Goal: Task Accomplishment & Management: Complete application form

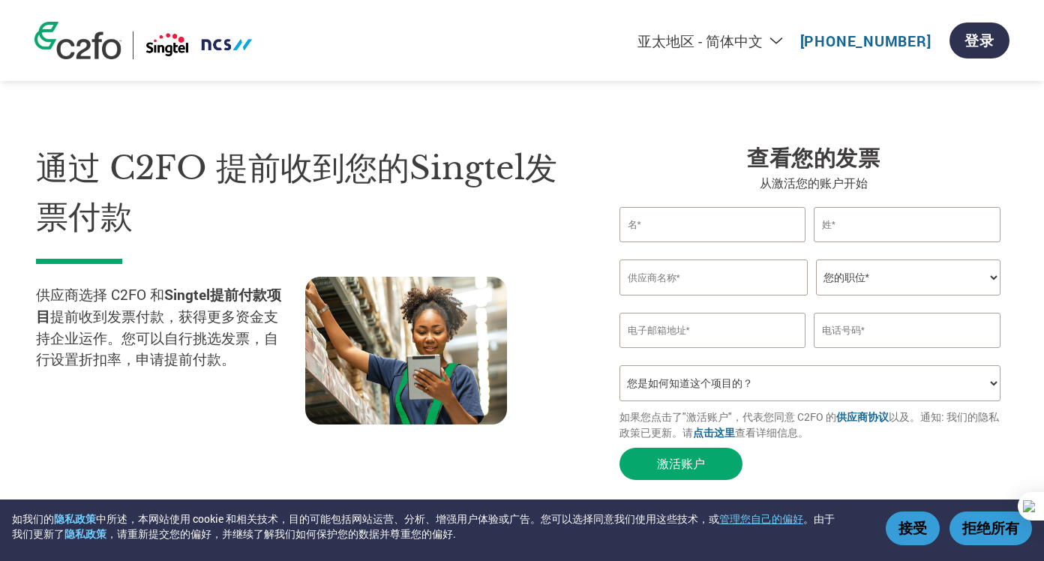
select select "zh-CN"
drag, startPoint x: 109, startPoint y: 292, endPoint x: 290, endPoint y: 304, distance: 181.1
click at [290, 304] on p "供应商选择 C2FO 和 Singtel提前付款项目 提前收到发票付款，获得更多资金支持企业运作。您可以自行挑选发票，自行设置折扣率，申请提前付款。" at bounding box center [170, 327] width 269 height 86
click at [190, 320] on p "供应商选择 C2FO 和 Singtel提前付款项目 提前收到发票付款，获得更多资金支持企业运作。您可以自行挑选发票，自行设置折扣率，申请提前付款。" at bounding box center [170, 327] width 269 height 86
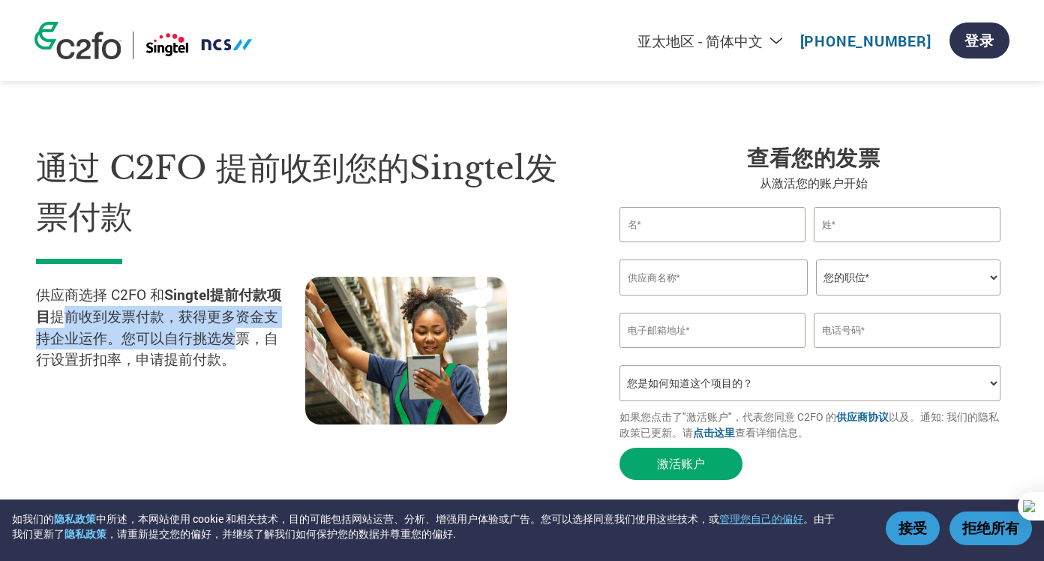
drag, startPoint x: 58, startPoint y: 318, endPoint x: 147, endPoint y: 356, distance: 96.4
click at [238, 334] on p "供应商选择 C2FO 和 Singtel提前付款项目 提前收到发票付款，获得更多资金支持企业运作。您可以自行挑选发票，自行设置折扣率，申请提前付款。" at bounding box center [170, 327] width 269 height 86
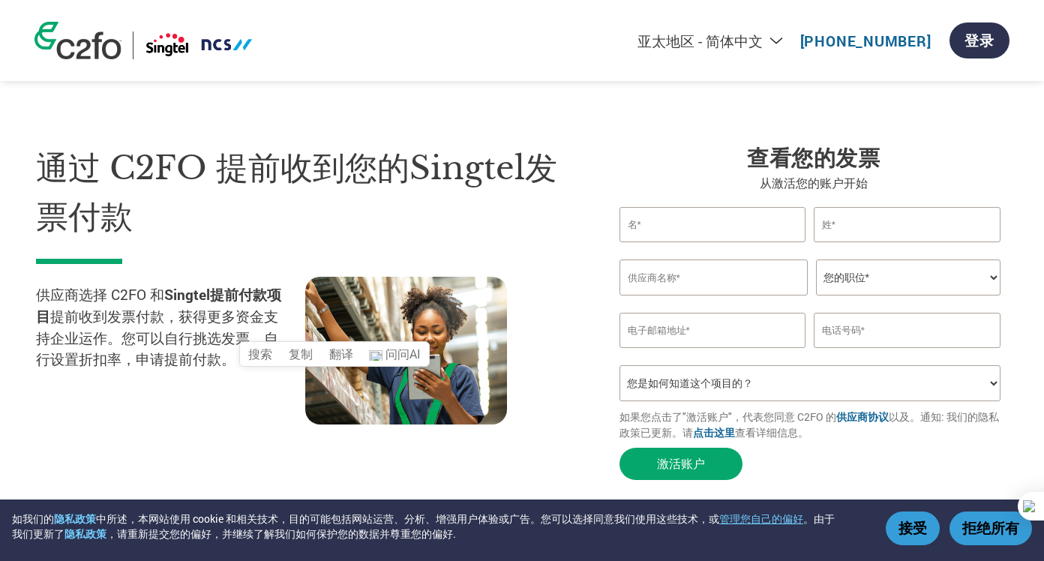
click at [120, 360] on p "供应商选择 C2FO 和 Singtel提前付款项目 提前收到发票付款，获得更多资金支持企业运作。您可以自行挑选发票，自行设置折扣率，申请提前付款。" at bounding box center [170, 327] width 269 height 86
click at [723, 226] on input "text" at bounding box center [712, 224] width 187 height 35
click at [894, 232] on input "text" at bounding box center [906, 224] width 187 height 35
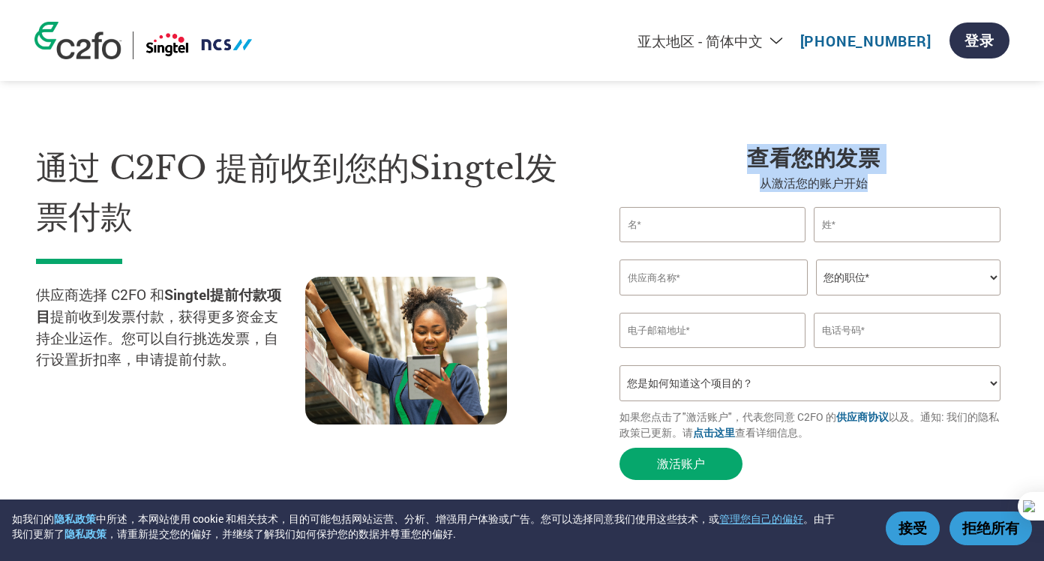
drag, startPoint x: 808, startPoint y: 164, endPoint x: 931, endPoint y: 181, distance: 124.0
click at [931, 181] on div "查看您的发票 从激活您的账户开始 Invalid first name or first name is too long Invalid last name…" at bounding box center [813, 315] width 388 height 343
click at [802, 176] on p "从激活您的账户开始" at bounding box center [813, 183] width 388 height 18
click at [908, 168] on h3 "查看您的发票" at bounding box center [813, 159] width 388 height 30
click at [735, 225] on input "text" at bounding box center [712, 224] width 187 height 35
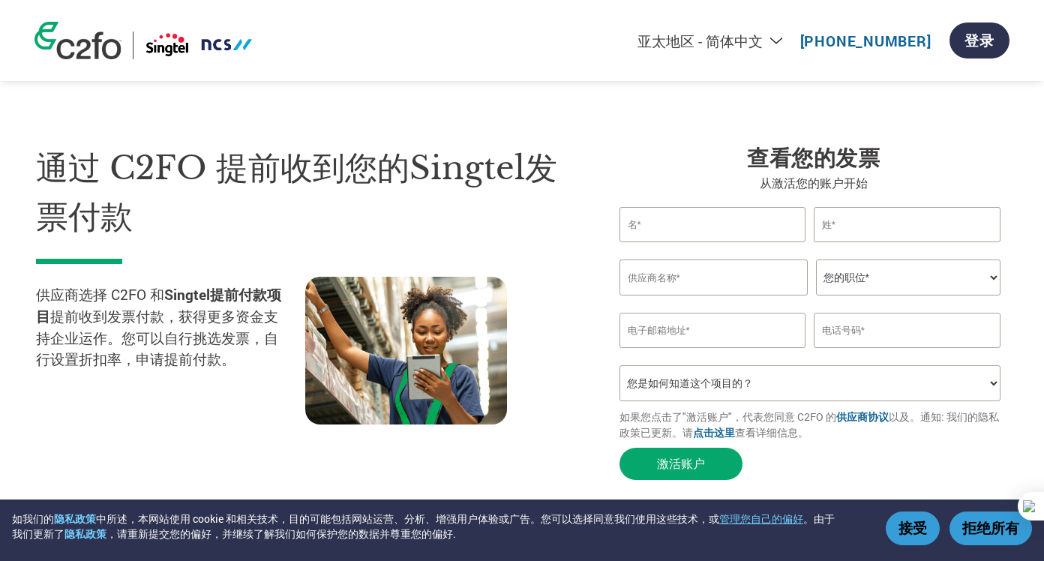
click at [697, 274] on input "text" at bounding box center [713, 277] width 189 height 36
click at [714, 331] on input "email" at bounding box center [712, 330] width 187 height 35
click at [712, 391] on select "您是如何知道这个项目的？ 从我的客户处得知 收到了电子邮件 社交媒体 在线搜索 家人/朋友/熟人 在一次活动中 其他" at bounding box center [809, 383] width 381 height 36
select select "Email"
click at [619, 373] on select "您是如何知道这个项目的？ 从我的客户处得知 收到了电子邮件 社交媒体 在线搜索 家人/朋友/熟人 在一次活动中 其他" at bounding box center [809, 383] width 381 height 36
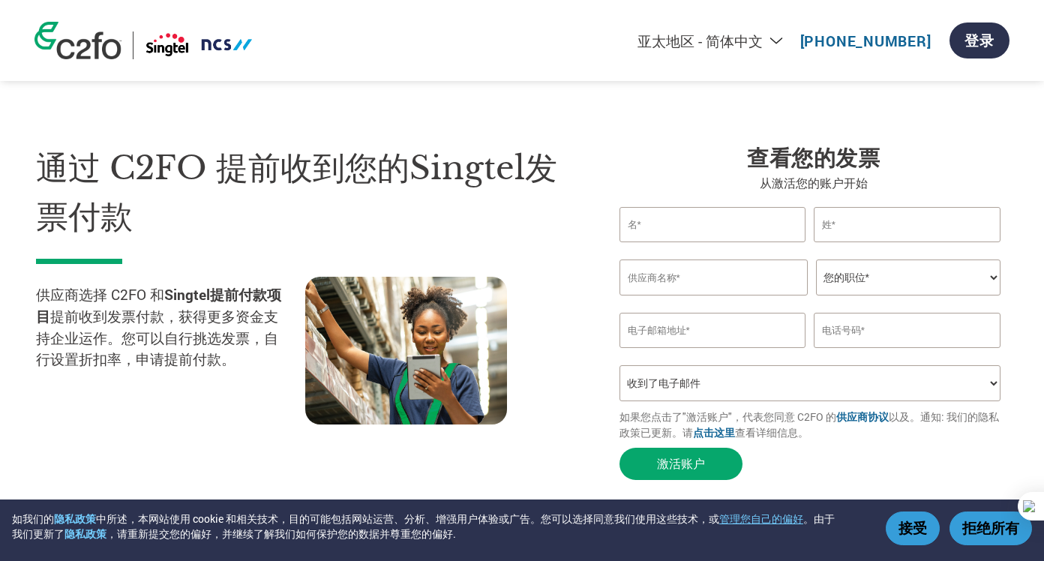
click at [729, 322] on input "email" at bounding box center [712, 330] width 187 height 35
click at [714, 223] on input "text" at bounding box center [712, 224] width 187 height 35
click at [878, 225] on input "text" at bounding box center [906, 224] width 187 height 35
click at [722, 218] on input "text" at bounding box center [712, 224] width 187 height 35
click at [853, 231] on input "text" at bounding box center [906, 224] width 187 height 35
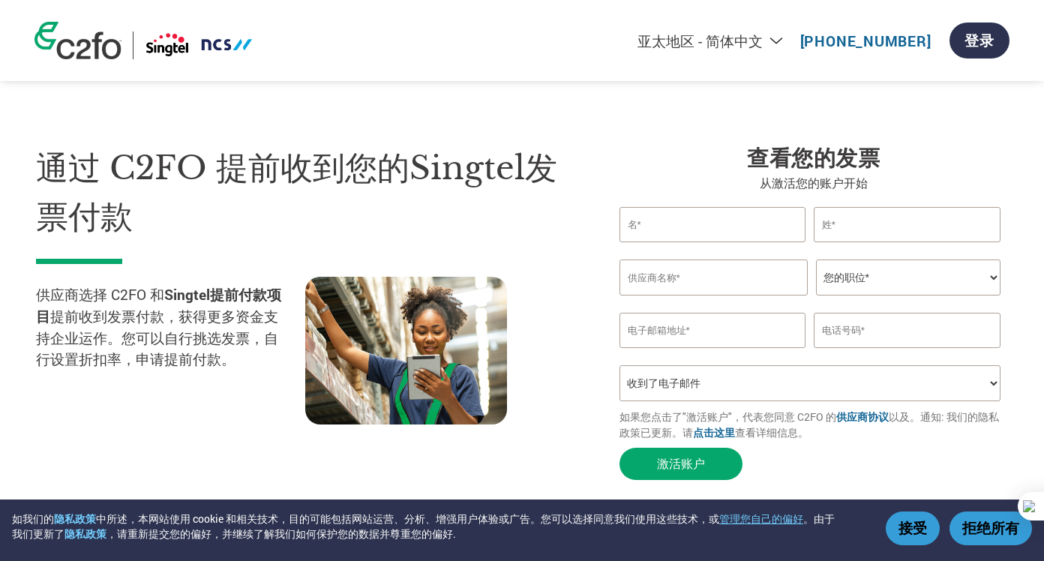
click at [734, 232] on input "text" at bounding box center [712, 224] width 187 height 35
type input "peipei"
click at [840, 211] on input "text" at bounding box center [906, 224] width 187 height 35
type input "Qin"
click at [630, 218] on input "peipei" at bounding box center [712, 224] width 187 height 35
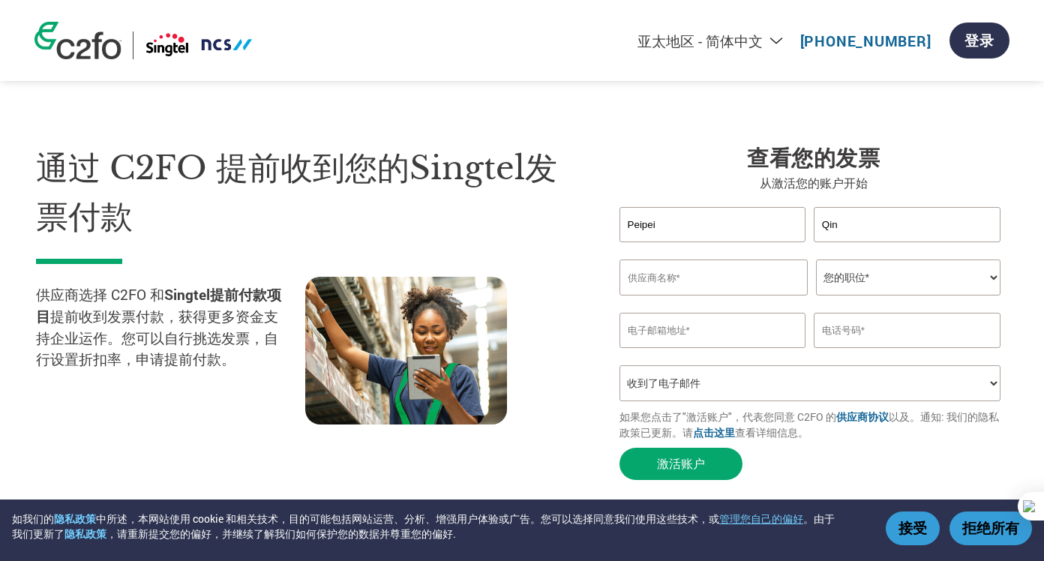
type input "Peipei"
click at [667, 279] on input "text" at bounding box center [713, 277] width 189 height 36
click at [890, 287] on select "您的职位* 首席财务官 会计长 财务长 财务总监 信贷经理 首席执行官 总裁 企业主/创始人 会计人员 簿记人员 应收账款人员 办公室经理 其他" at bounding box center [908, 277] width 184 height 36
click at [642, 274] on input "text" at bounding box center [713, 277] width 189 height 36
paste input "AoFei Data International Company Limited"
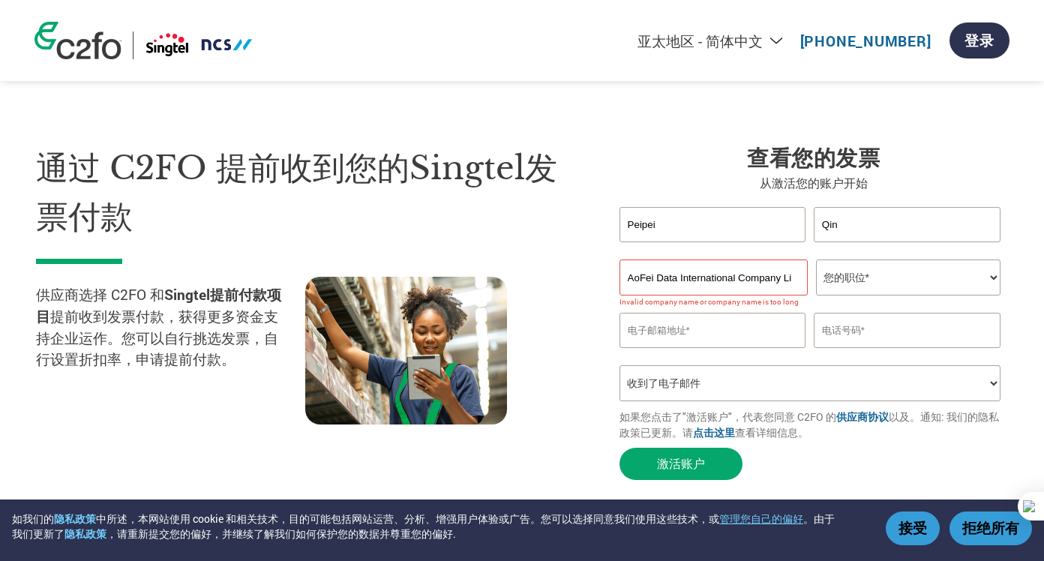
click at [900, 277] on select "您的职位* 首席财务官 会计长 财务长 财务总监 信贷经理 首席执行官 总裁 企业主/创始人 会计人员 簿记人员 应收账款人员 办公室经理 其他" at bounding box center [908, 277] width 184 height 36
click at [683, 329] on input "email" at bounding box center [712, 330] width 187 height 35
click at [673, 279] on input "AoFei Data International Company Limited" at bounding box center [713, 277] width 189 height 36
click at [632, 278] on input "AoFei Data International Company Limited" at bounding box center [713, 277] width 189 height 36
type input "AoFei Data International Company Limited"
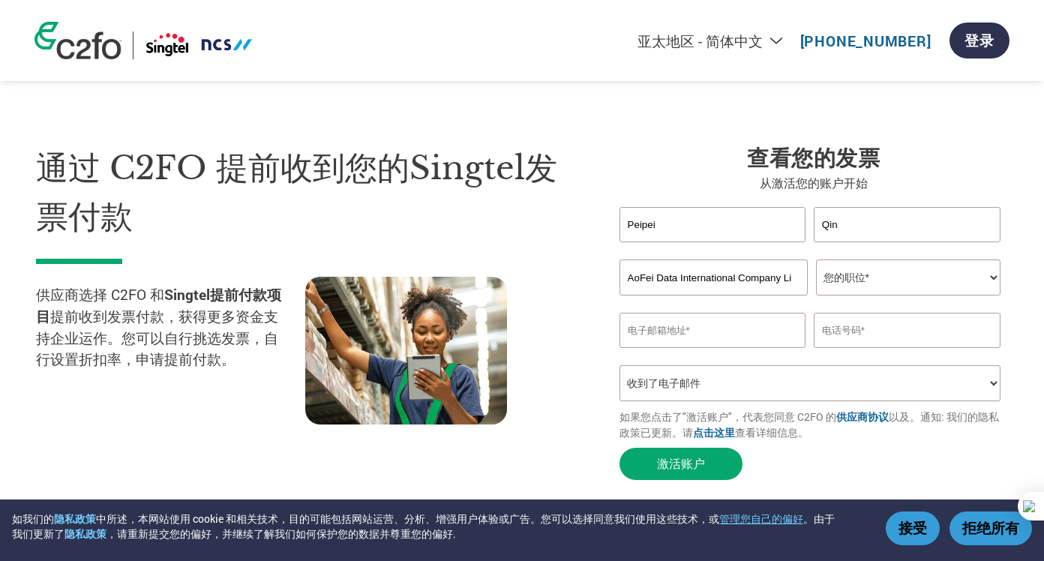
click at [885, 280] on select "您的职位* 首席财务官 会计长 财务长 财务总监 信贷经理 首席执行官 总裁 企业主/创始人 会计人员 簿记人员 应收账款人员 办公室经理 其他" at bounding box center [908, 277] width 184 height 36
click at [960, 268] on select "您的职位* 首席财务官 会计长 财务长 财务总监 信贷经理 首席执行官 总裁 企业主/创始人 会计人员 簿记人员 应收账款人员 办公室经理 其他" at bounding box center [908, 277] width 184 height 36
click at [915, 268] on select "您的职位* 首席财务官 会计长 财务长 财务总监 信贷经理 首席执行官 总裁 企业主/创始人 会计人员 簿记人员 应收账款人员 办公室经理 其他" at bounding box center [908, 277] width 184 height 36
select select "ACCOUNTS_RECEIVABLE"
click at [816, 262] on select "您的职位* 首席财务官 会计长 财务长 财务总监 信贷经理 首席执行官 总裁 企业主/创始人 会计人员 簿记人员 应收账款人员 办公室经理 其他" at bounding box center [908, 277] width 184 height 36
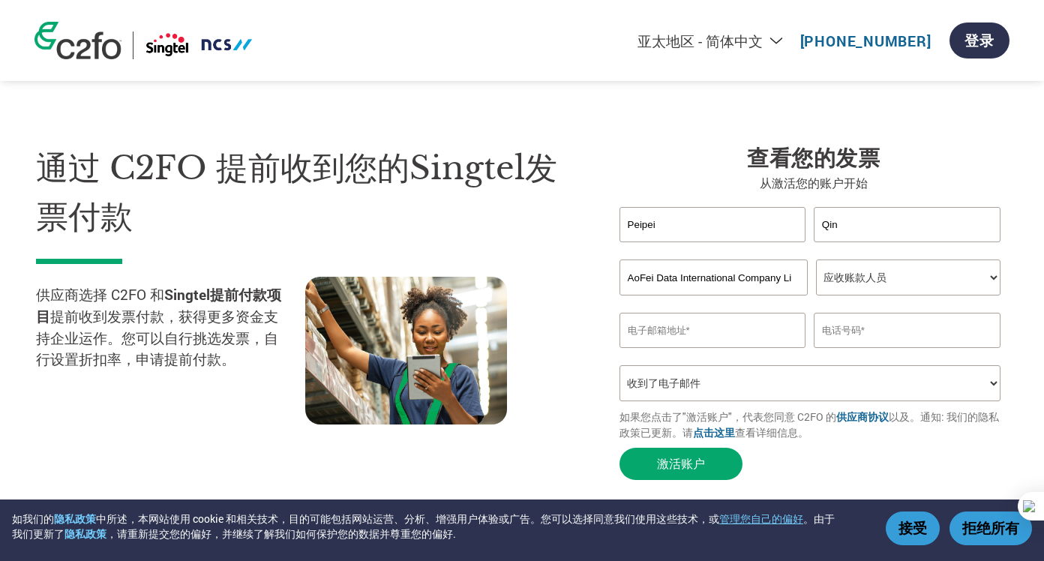
click at [724, 328] on input "email" at bounding box center [712, 330] width 187 height 35
click at [725, 313] on div "Invalid company name or company name is too long" at bounding box center [813, 303] width 388 height 17
click at [690, 340] on input "email" at bounding box center [712, 330] width 187 height 35
paste input "[EMAIL_ADDRESS][DOMAIN_NAME]"
type input "[EMAIL_ADDRESS][DOMAIN_NAME]"
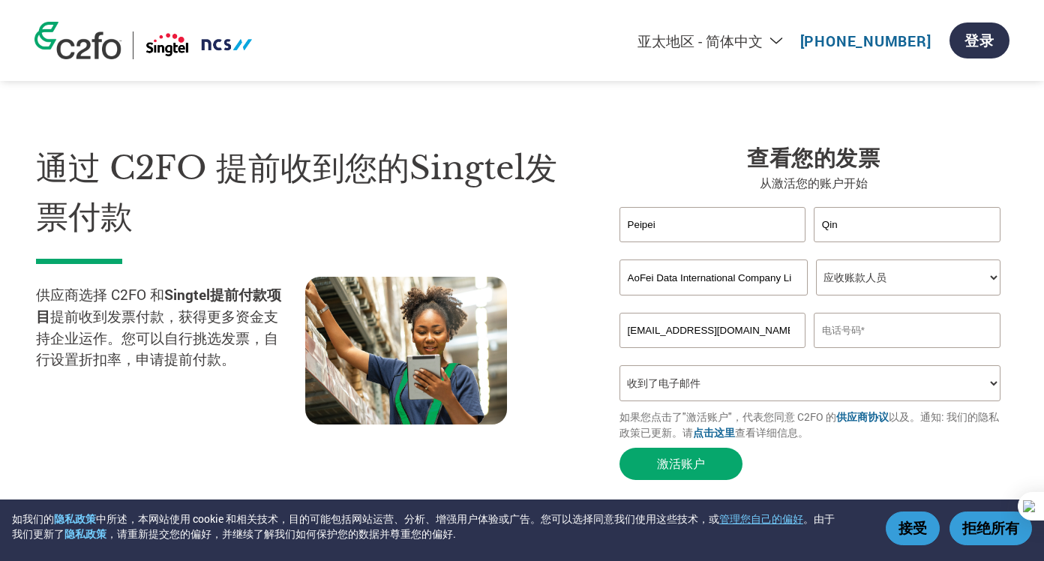
click at [874, 340] on input "text" at bounding box center [906, 330] width 187 height 35
click at [819, 331] on input "19198087406" at bounding box center [906, 330] width 187 height 35
type input "[PHONE_NUMBER]"
click at [739, 392] on select "您是如何知道这个项目的？ 从我的客户处得知 收到了电子邮件 社交媒体 在线搜索 家人/朋友/熟人 在一次活动中 其他" at bounding box center [809, 383] width 381 height 36
click at [619, 373] on select "您是如何知道这个项目的？ 从我的客户处得知 收到了电子邮件 社交媒体 在线搜索 家人/朋友/熟人 在一次活动中 其他" at bounding box center [809, 383] width 381 height 36
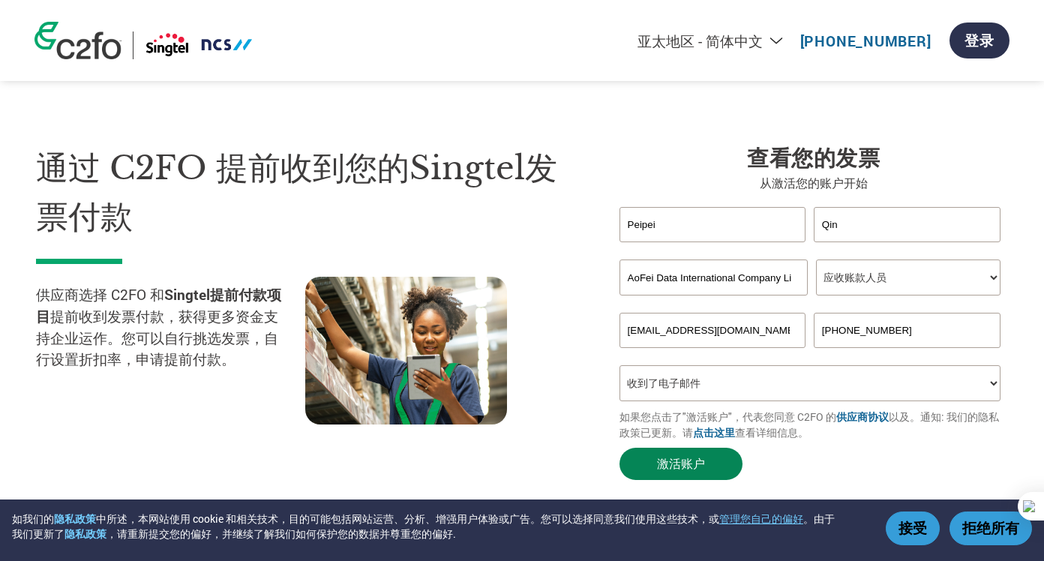
click at [668, 470] on button "激活账户" at bounding box center [680, 464] width 123 height 32
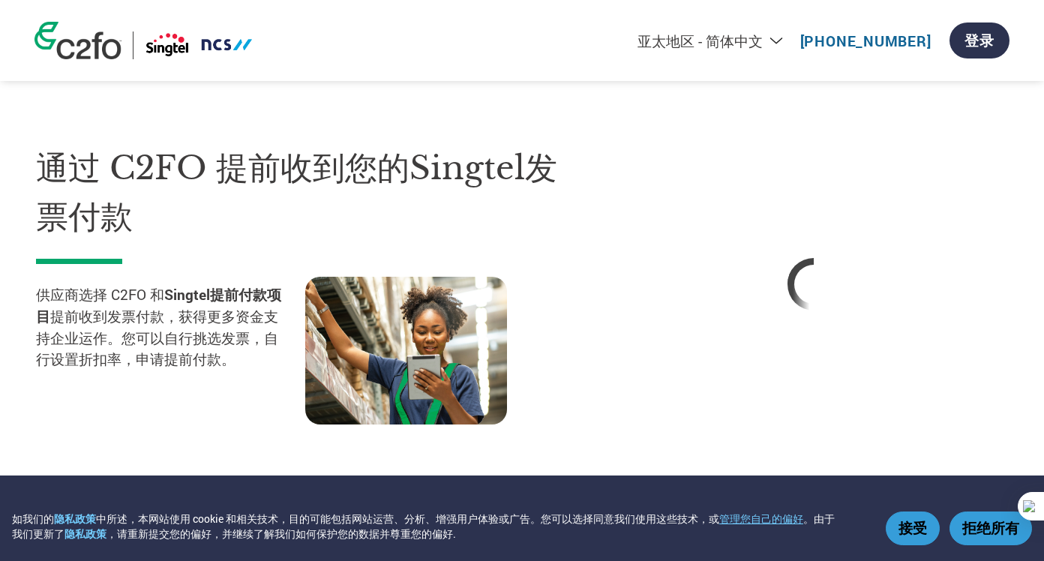
select select "zh-CN"
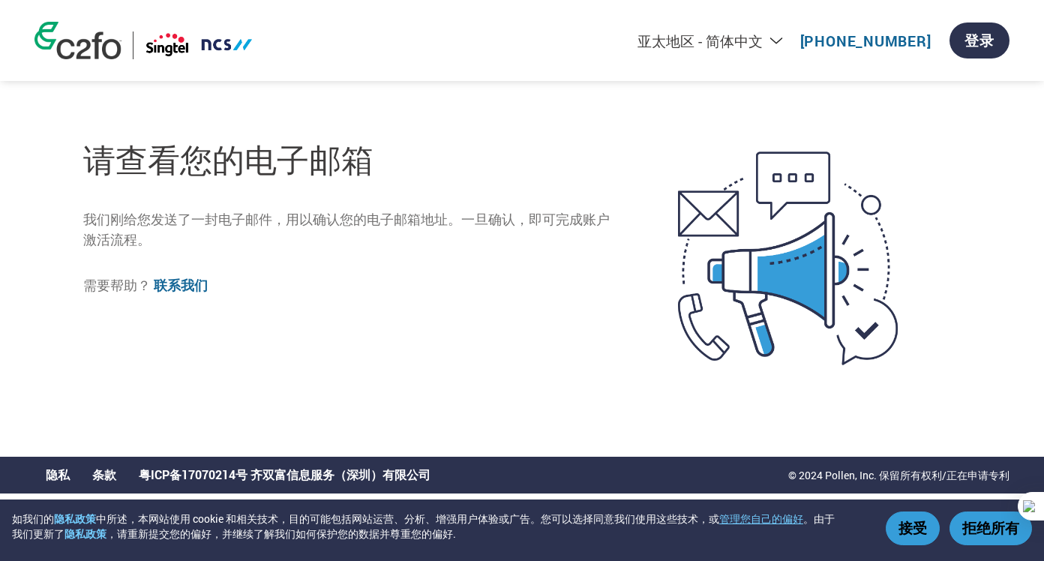
click at [311, 219] on p "我们刚给您发送了一封电子邮件，用以确认您的电子邮箱地址。一旦确认，即可完成账户激活流程。" at bounding box center [349, 230] width 532 height 40
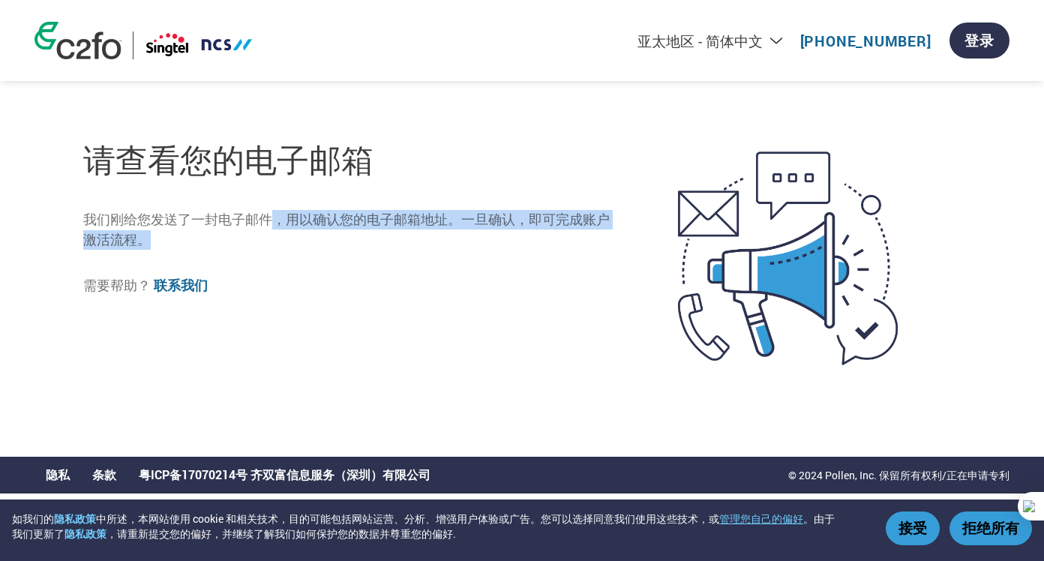
drag, startPoint x: 313, startPoint y: 223, endPoint x: 596, endPoint y: 242, distance: 284.0
click at [596, 242] on p "我们刚给您发送了一封电子邮件，用以确认您的电子邮箱地址。一旦确认，即可完成账户激活流程。" at bounding box center [349, 230] width 532 height 40
click at [550, 220] on p "我们刚给您发送了一封电子邮件，用以确认您的电子邮箱地址。一旦确认，即可完成账户激活流程。" at bounding box center [349, 230] width 532 height 40
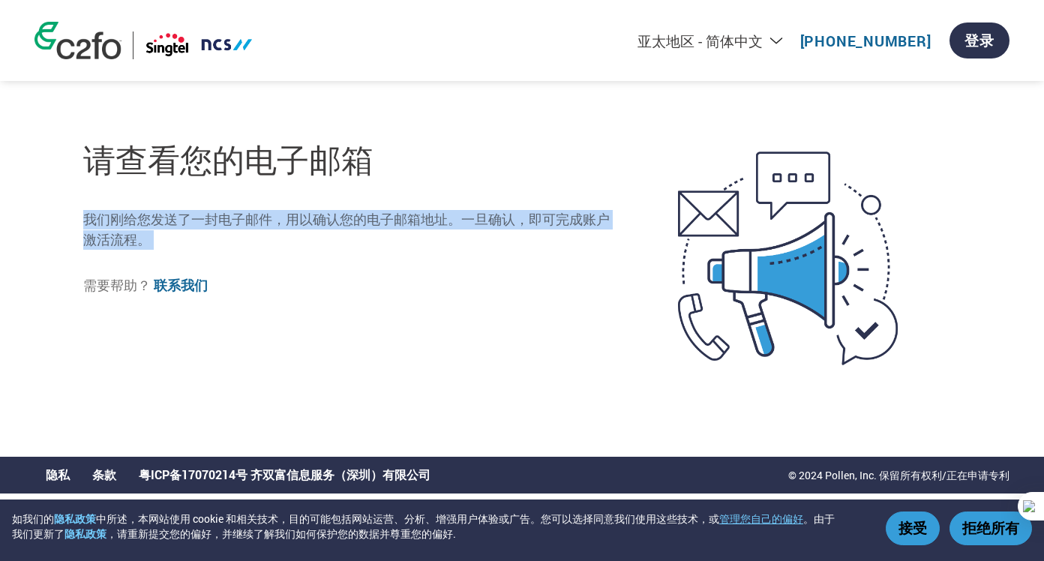
click at [393, 209] on div "请查看您的电子邮箱 我们刚给您发送了一封电子邮件，用以确认您的电子邮箱地址。一旦确认，即可完成账户激活流程。 需要帮助？ 联系我们" at bounding box center [349, 257] width 532 height 267
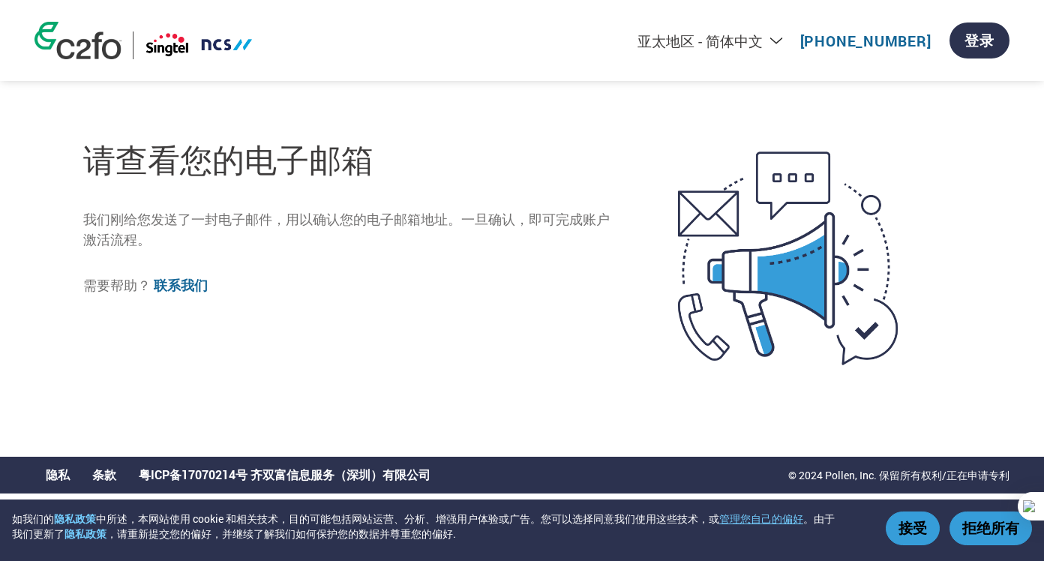
click at [452, 221] on p "我们刚给您发送了一封电子邮件，用以确认您的电子邮箱地址。一旦确认，即可完成账户激活流程。" at bounding box center [349, 230] width 532 height 40
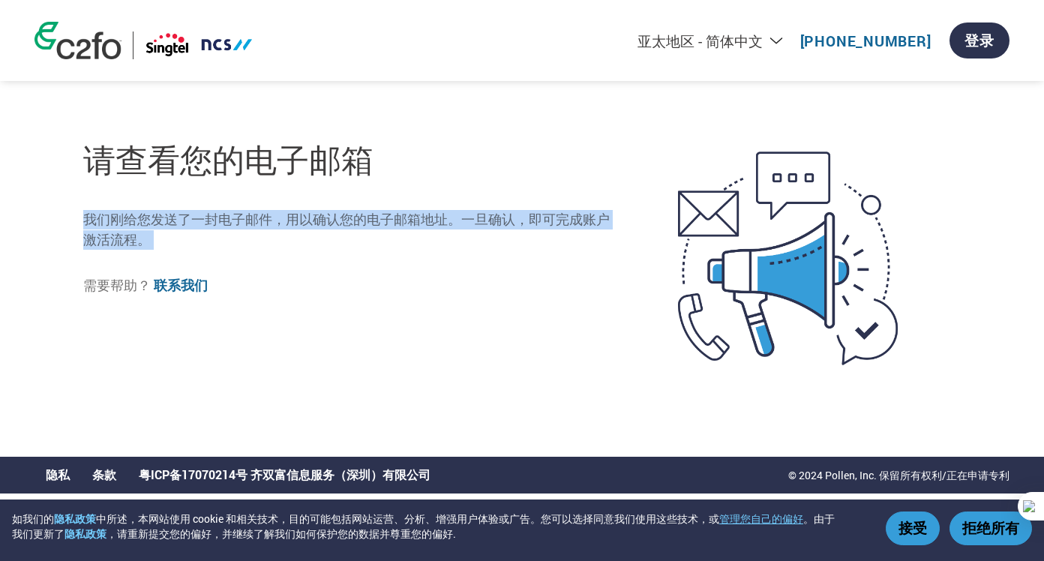
click at [452, 221] on p "我们刚给您发送了一封电子邮件，用以确认您的电子邮箱地址。一旦确认，即可完成账户激活流程。" at bounding box center [349, 230] width 532 height 40
click at [352, 238] on p "我们刚给您发送了一封电子邮件，用以确认您的电子邮箱地址。一旦确认，即可完成账户激活流程。" at bounding box center [349, 230] width 532 height 40
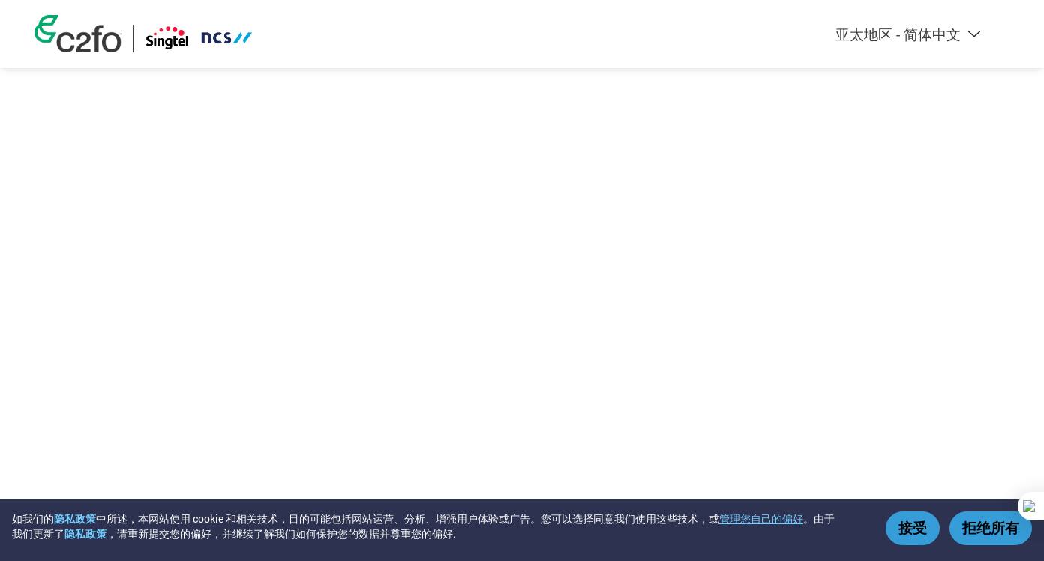
select select "zh-CN"
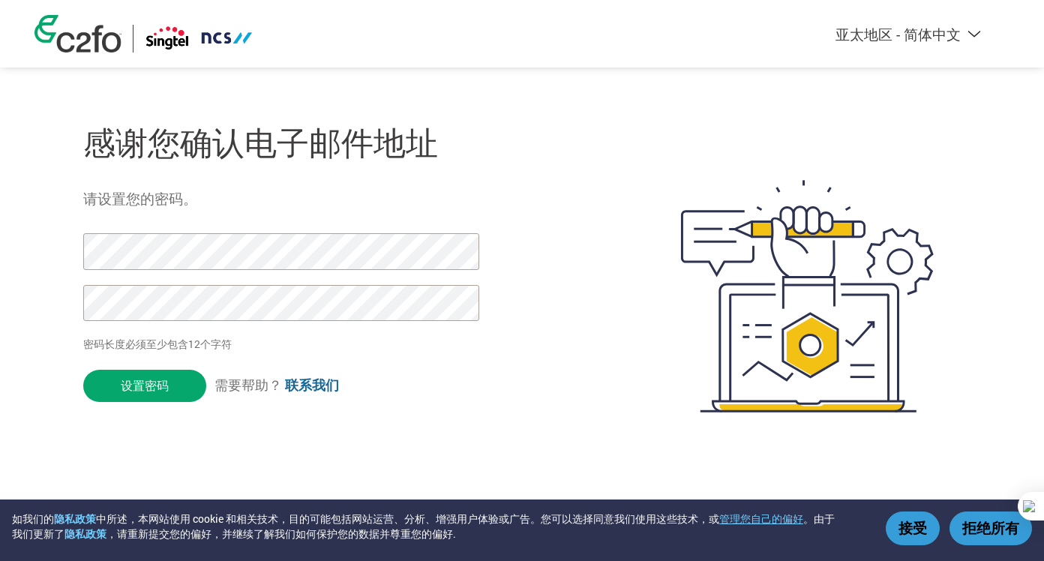
click at [963, 126] on div "感谢您确认电子邮件地址 请设置您的密码。 密码长度必须至少包含12个字符 设置密码 需要帮助？ 联系我们" at bounding box center [521, 295] width 975 height 397
drag, startPoint x: 493, startPoint y: 367, endPoint x: 351, endPoint y: 394, distance: 144.4
click at [491, 369] on form "密码长度必须至少包含12个字符 设置密码 需要帮助？ 联系我们" at bounding box center [293, 321] width 421 height 176
click at [149, 383] on input "设置密码" at bounding box center [144, 386] width 123 height 32
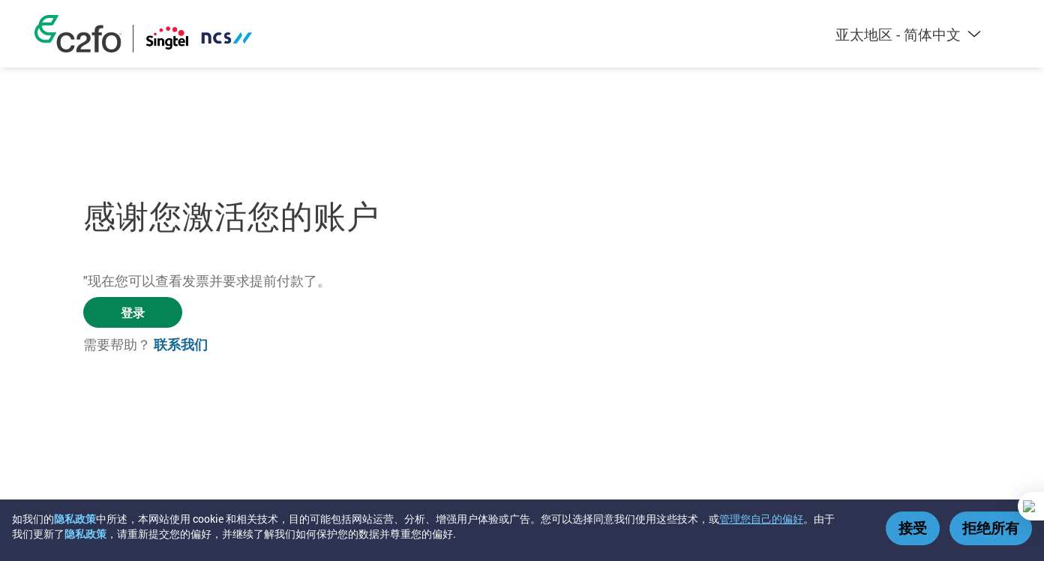
click at [139, 310] on link "登录" at bounding box center [132, 312] width 99 height 31
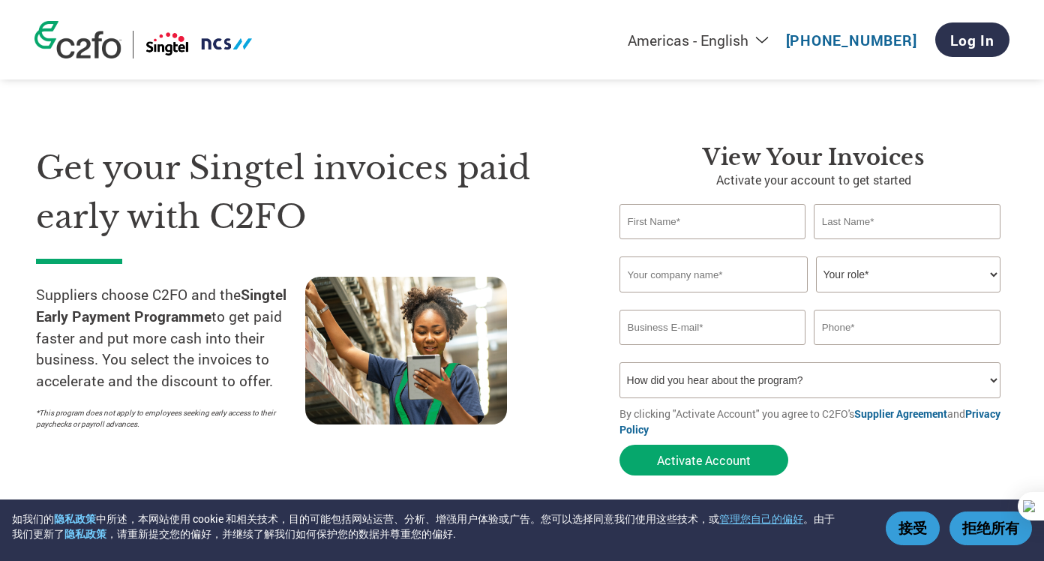
select select "en-[GEOGRAPHIC_DATA]"
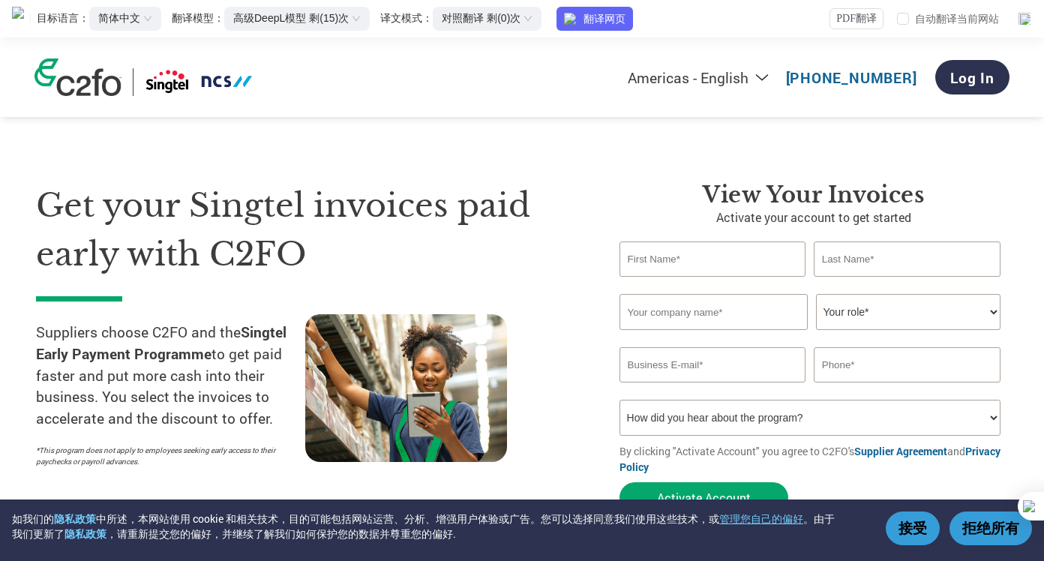
type input "[EMAIL_ADDRESS][DOMAIN_NAME]"
type input "[PHONE_NUMBER]"
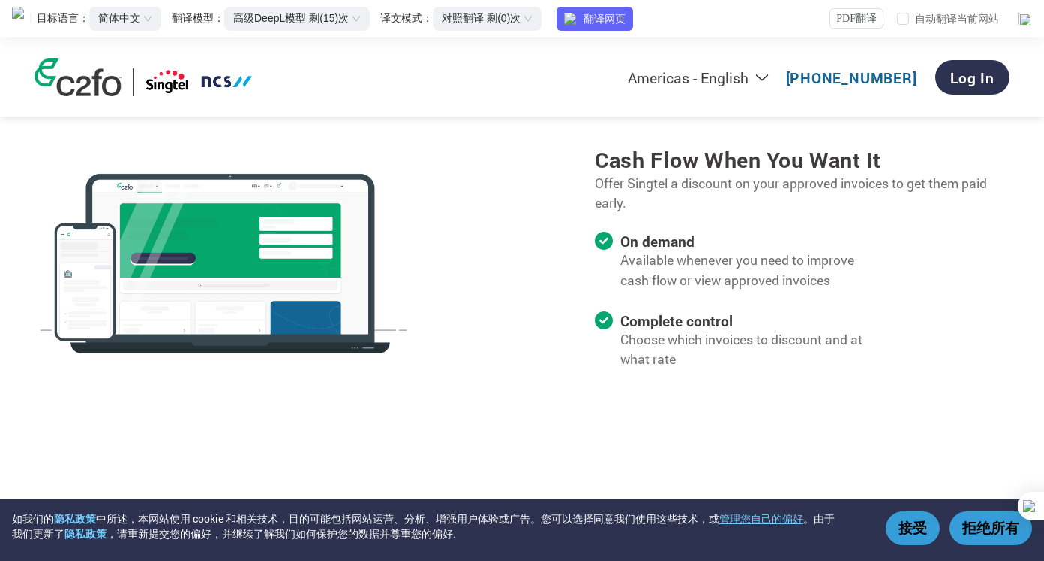
scroll to position [1424, 0]
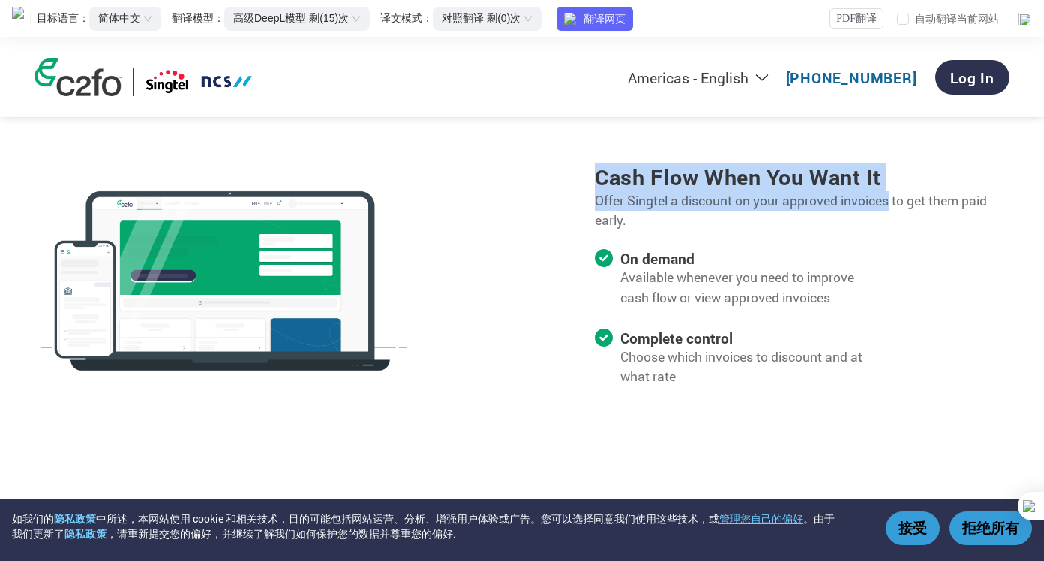
drag, startPoint x: 583, startPoint y: 186, endPoint x: 890, endPoint y: 213, distance: 307.8
click at [890, 213] on div "Cash flow when you want it Offer Singtel a discount on your approved invoices t…" at bounding box center [783, 283] width 449 height 241
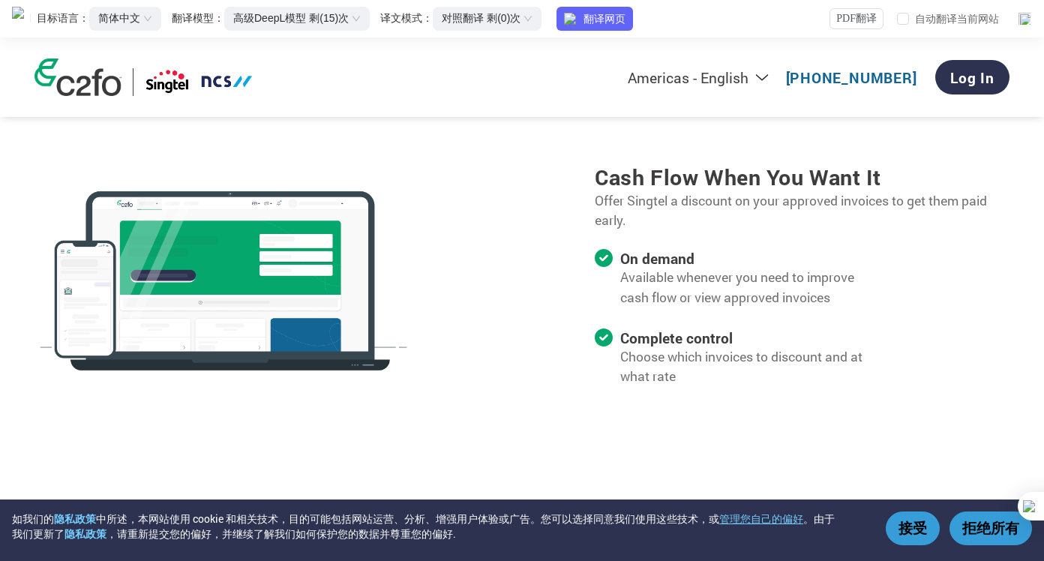
click at [742, 231] on p "Offer Singtel a discount on your approved invoices to get them paid early." at bounding box center [800, 211] width 413 height 40
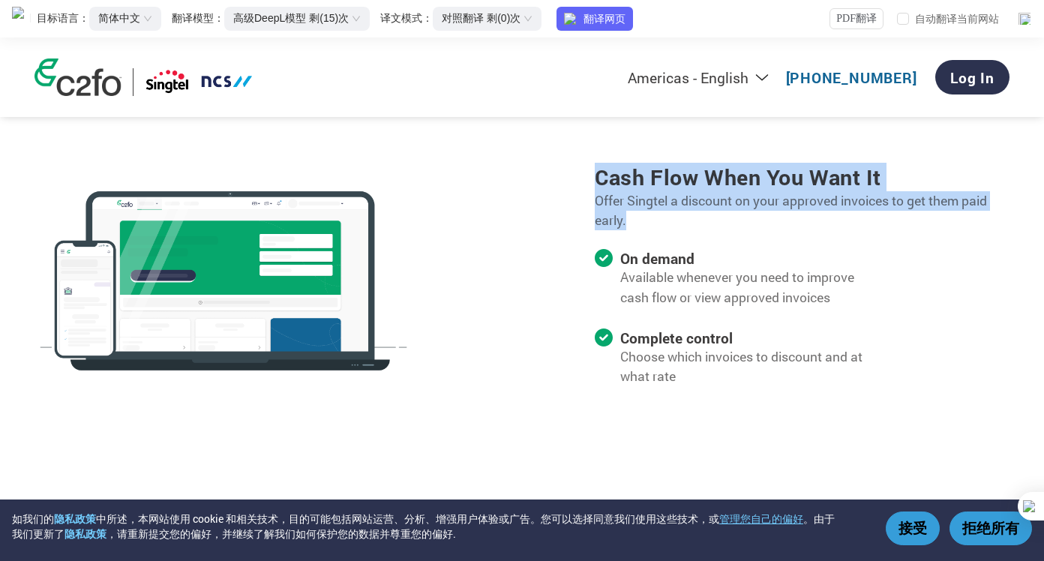
drag, startPoint x: 670, startPoint y: 229, endPoint x: 579, endPoint y: 200, distance: 96.0
click at [579, 200] on div "Cash flow when you want it Offer Singtel a discount on your approved invoices t…" at bounding box center [783, 283] width 449 height 241
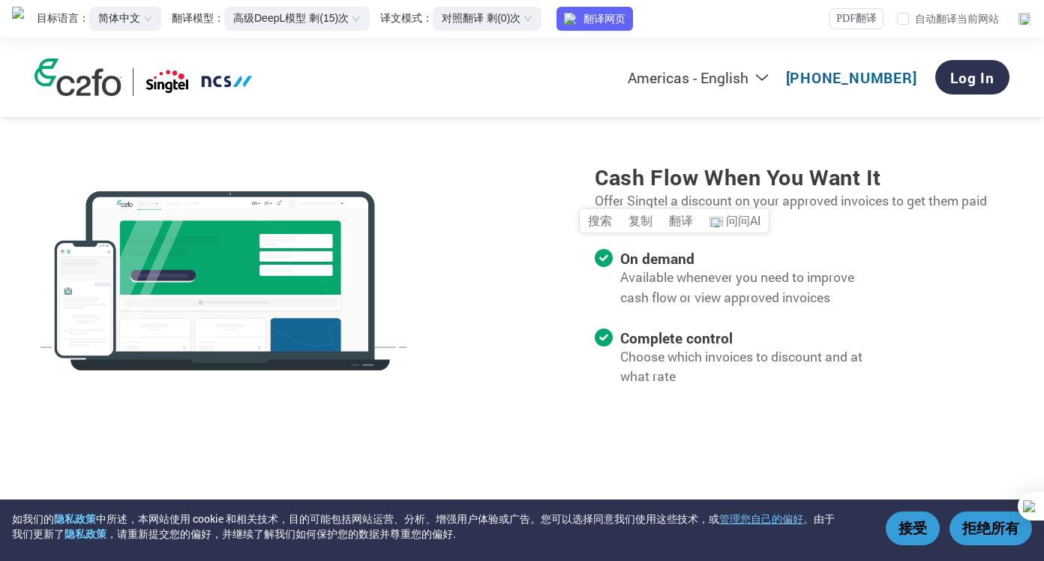
click at [756, 244] on div "Cash flow when you want it Offer Singtel a discount on your approved invoices t…" at bounding box center [800, 283] width 413 height 241
drag, startPoint x: 677, startPoint y: 208, endPoint x: 830, endPoint y: 214, distance: 153.0
click at [830, 214] on p "Offer Singtel a discount on your approved invoices to get them paid early." at bounding box center [800, 211] width 413 height 40
click at [718, 228] on p "Offer Singtel a discount on your approved invoices to get them paid early." at bounding box center [800, 211] width 413 height 40
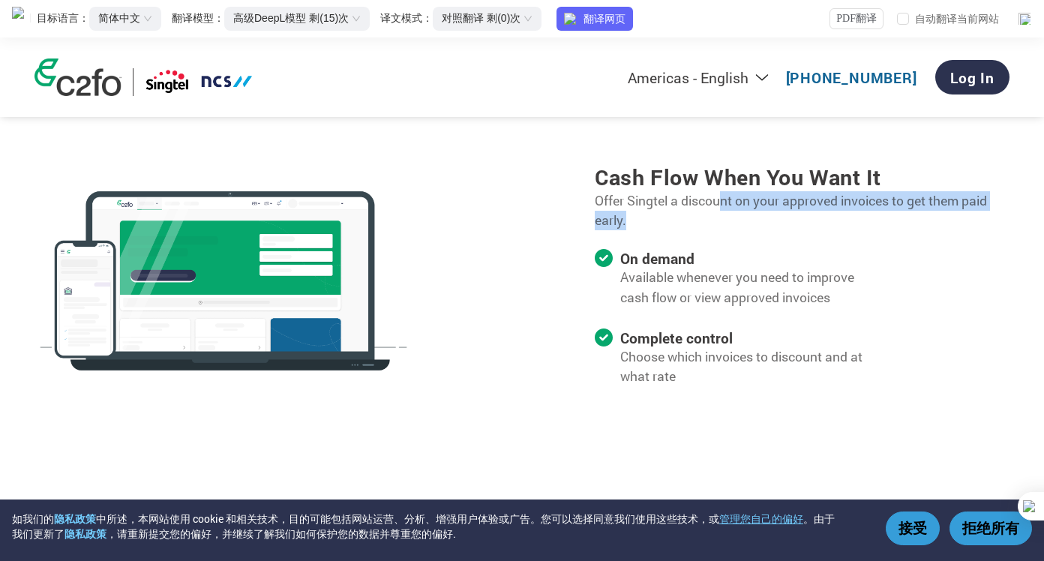
drag, startPoint x: 717, startPoint y: 215, endPoint x: 896, endPoint y: 234, distance: 180.1
click at [908, 231] on p "Offer Singtel a discount on your approved invoices to get them paid early." at bounding box center [800, 211] width 413 height 40
click at [794, 231] on p "Offer Singtel a discount on your approved invoices to get them paid early." at bounding box center [800, 211] width 413 height 40
drag, startPoint x: 985, startPoint y: 205, endPoint x: 820, endPoint y: 205, distance: 164.9
click at [830, 202] on p "Offer Singtel a discount on your approved invoices to get them paid early." at bounding box center [800, 211] width 413 height 40
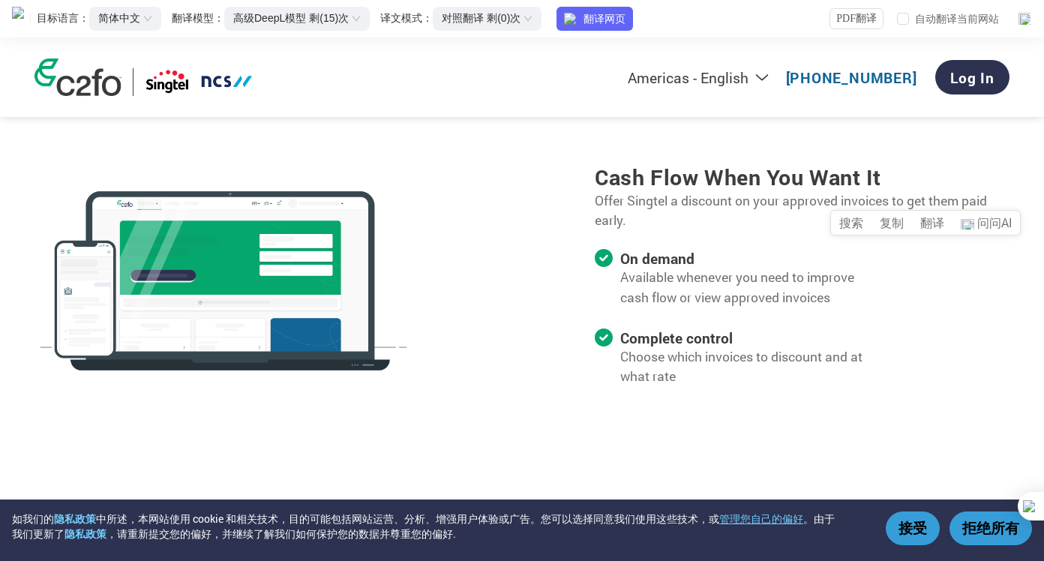
click at [649, 231] on p "Offer Singtel a discount on your approved invoices to get them paid early." at bounding box center [800, 211] width 413 height 40
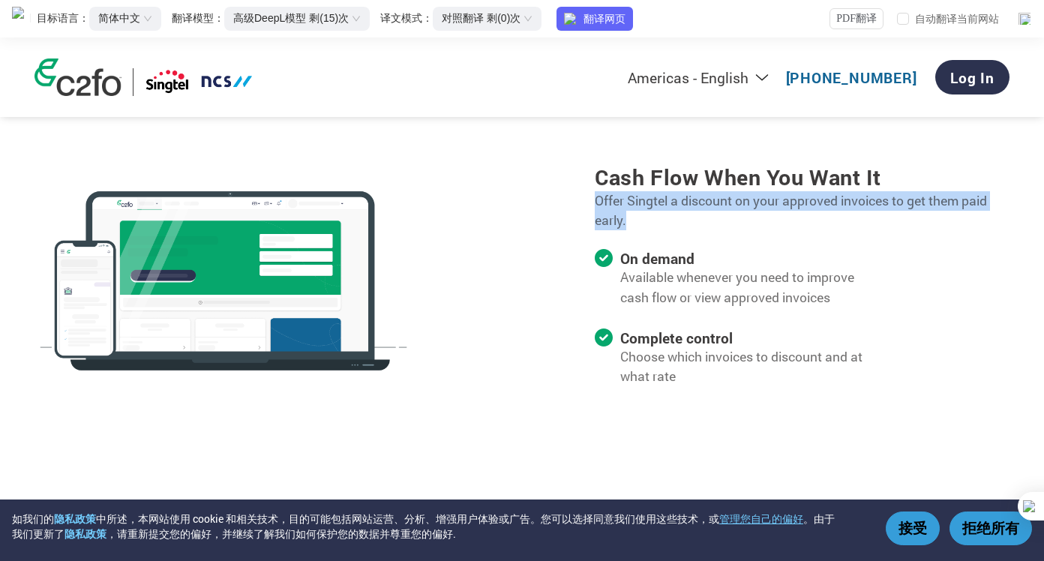
drag, startPoint x: 639, startPoint y: 230, endPoint x: 566, endPoint y: 206, distance: 77.3
click at [566, 205] on div "Cash flow when you want it Offer Singtel a discount on your approved invoices t…" at bounding box center [783, 283] width 449 height 241
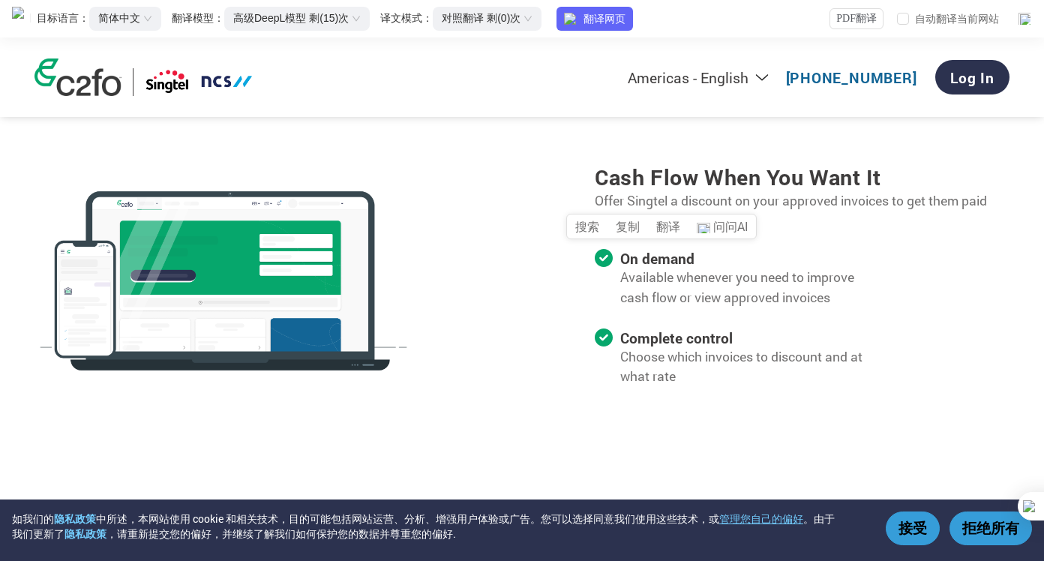
click at [807, 254] on div "Cash flow when you want it Offer Singtel a discount on your approved invoices t…" at bounding box center [800, 283] width 413 height 241
drag, startPoint x: 738, startPoint y: 209, endPoint x: 658, endPoint y: 202, distance: 80.6
click at [658, 202] on p "Offer Singtel a discount on your approved invoices to get them paid early." at bounding box center [800, 211] width 413 height 40
click at [946, 251] on div "Cash flow when you want it Offer Singtel a discount on your approved invoices t…" at bounding box center [800, 283] width 413 height 241
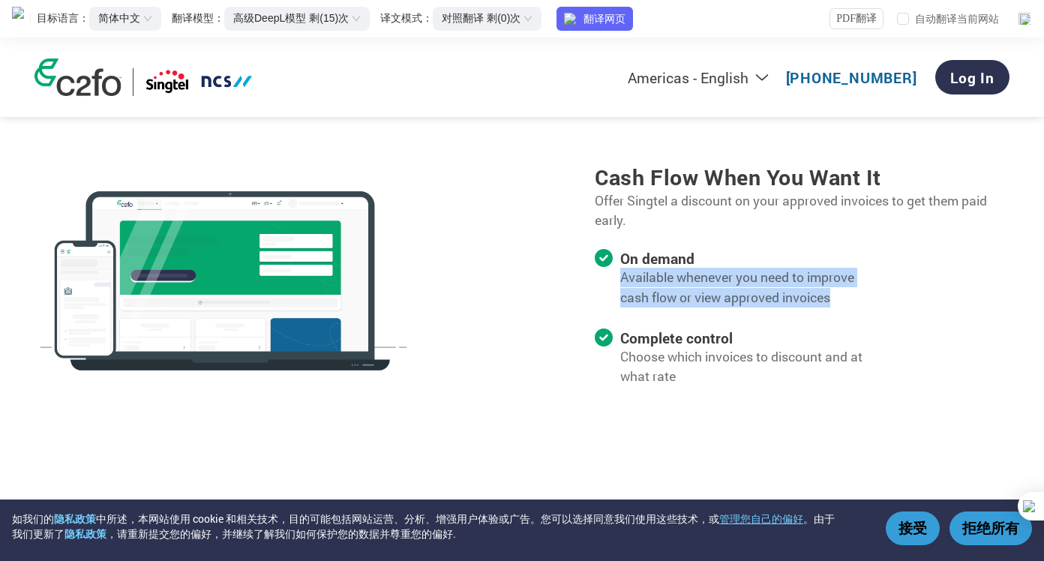
drag, startPoint x: 711, startPoint y: 292, endPoint x: 921, endPoint y: 314, distance: 211.9
click at [921, 314] on div "Cash flow when you want it Offer Singtel a discount on your approved invoices t…" at bounding box center [800, 283] width 413 height 241
click at [826, 289] on p "Available whenever you need to improve cash flow or view approved invoices" at bounding box center [752, 288] width 264 height 40
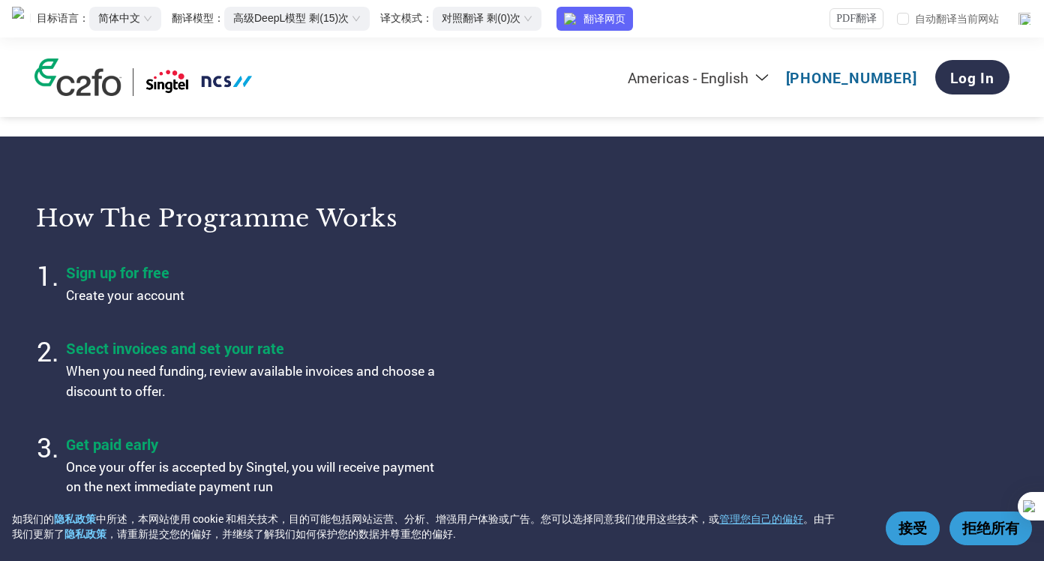
scroll to position [450, 0]
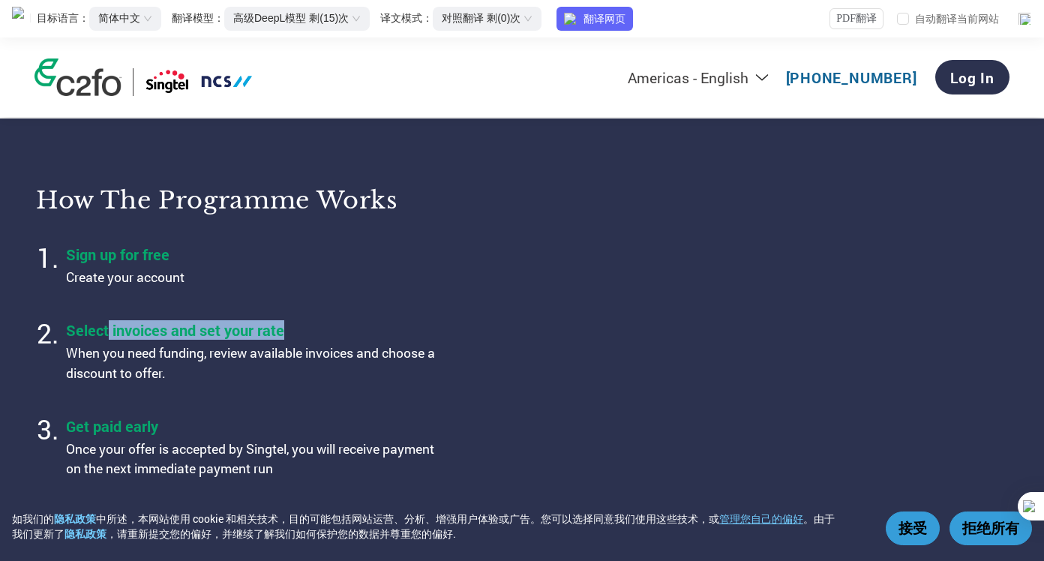
drag, startPoint x: 107, startPoint y: 343, endPoint x: 376, endPoint y: 346, distance: 269.2
click at [376, 340] on h4 "Select invoices and set your rate" at bounding box center [253, 329] width 375 height 19
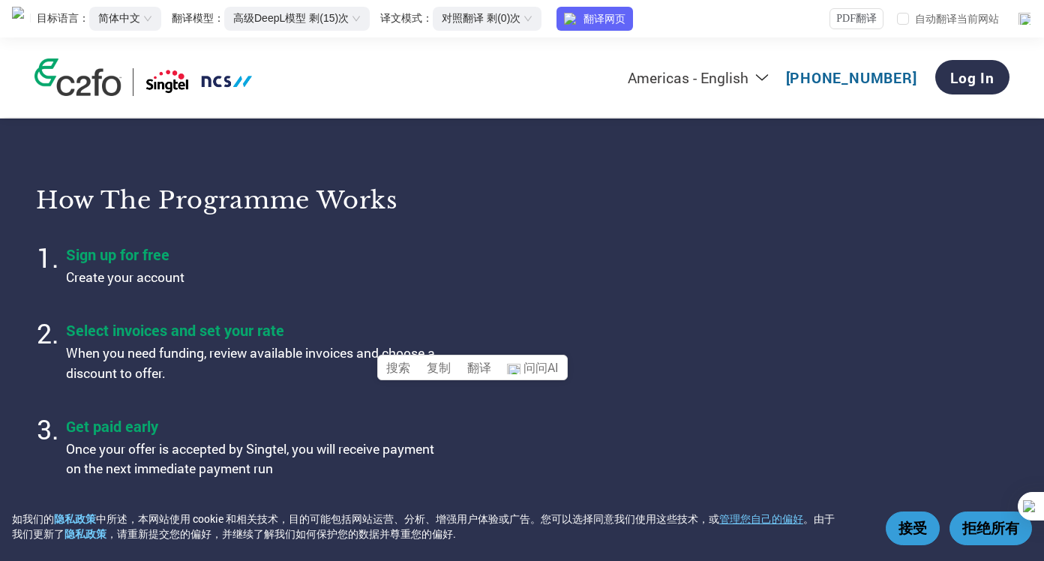
click at [255, 364] on p "When you need funding, review available invoices and choose a discount to offer." at bounding box center [253, 363] width 375 height 40
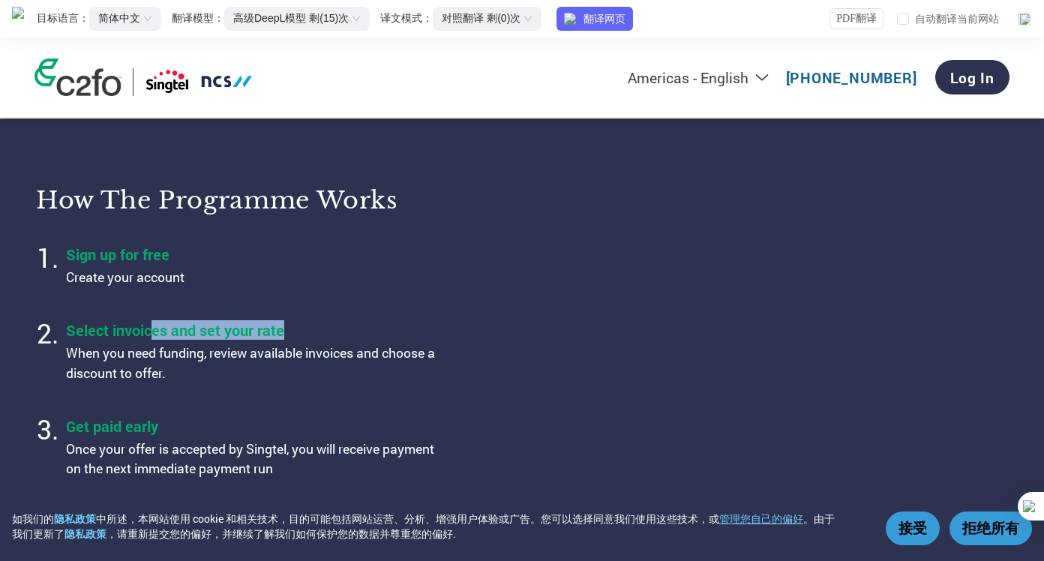
drag, startPoint x: 301, startPoint y: 339, endPoint x: 152, endPoint y: 332, distance: 149.3
click at [152, 332] on h4 "Select invoices and set your rate" at bounding box center [253, 329] width 375 height 19
click at [144, 383] on p "When you need funding, review available invoices and choose a discount to offer." at bounding box center [253, 363] width 375 height 40
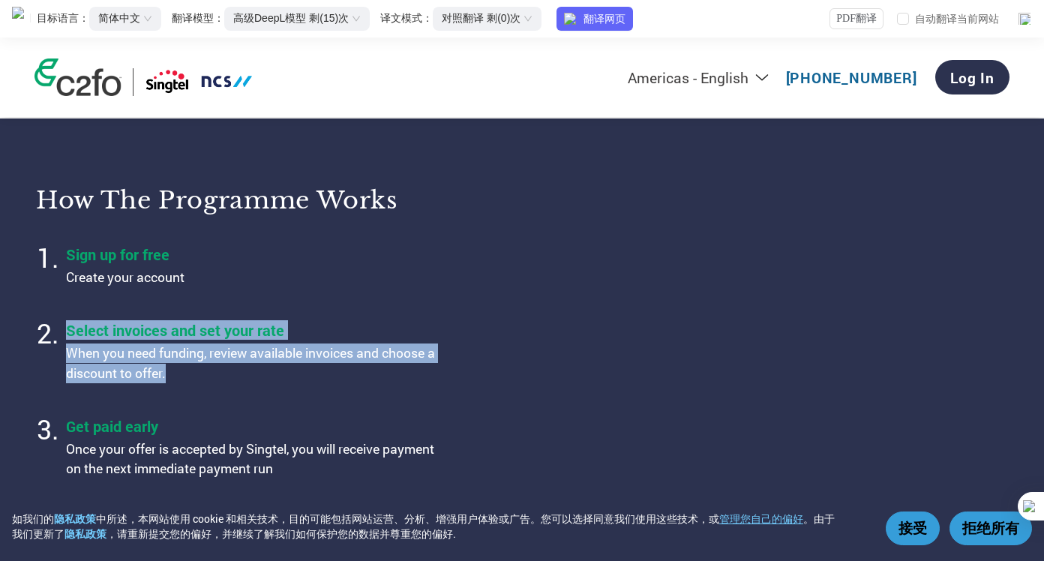
drag, startPoint x: 157, startPoint y: 370, endPoint x: 46, endPoint y: 366, distance: 111.0
click at [34, 358] on section "How the programme works Sign up for free Create your account Select invoices an…" at bounding box center [522, 331] width 1044 height 427
click at [440, 371] on p "When you need funding, review available invoices and choose a discount to offer." at bounding box center [253, 363] width 375 height 40
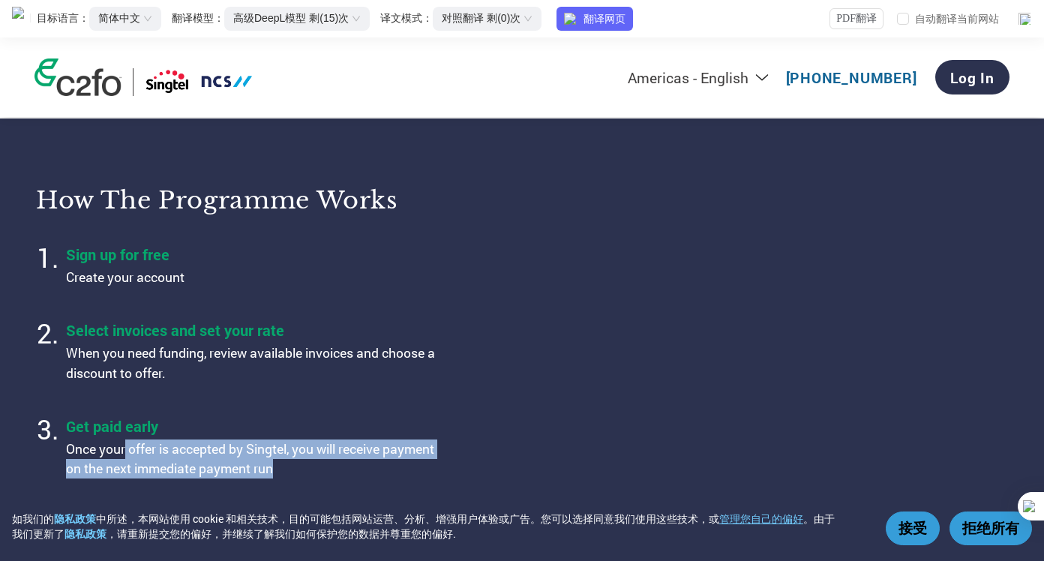
drag, startPoint x: 350, startPoint y: 483, endPoint x: 124, endPoint y: 457, distance: 227.8
click at [124, 457] on p "Once your offer is accepted by Singtel, you will receive payment on the next im…" at bounding box center [253, 459] width 375 height 40
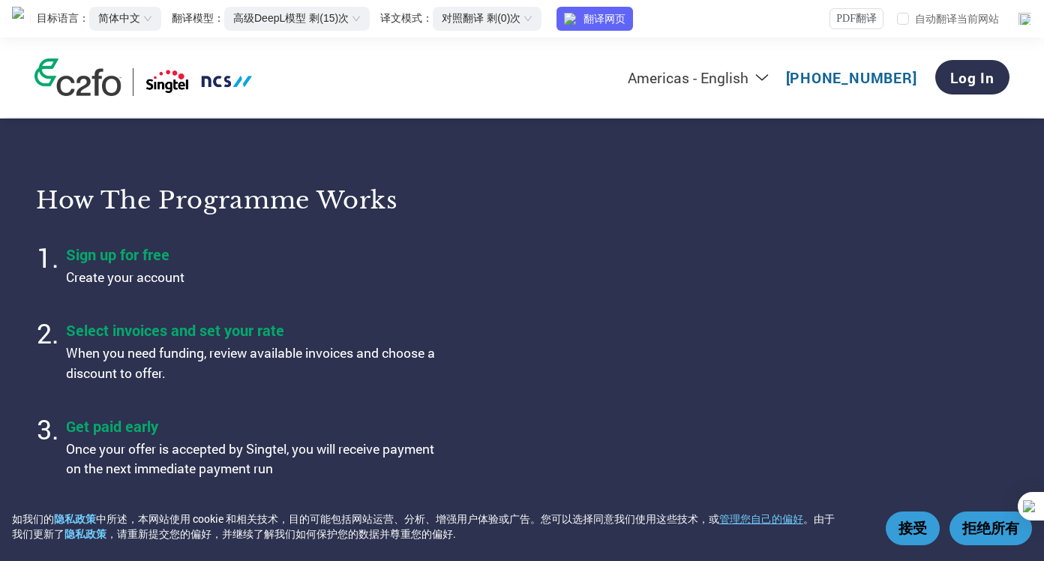
click at [270, 391] on li "Select invoices and set your rate When you need funding, review available invoi…" at bounding box center [253, 353] width 375 height 76
drag, startPoint x: 268, startPoint y: 364, endPoint x: 331, endPoint y: 370, distance: 64.0
click at [331, 370] on p "When you need funding, review available invoices and choose a discount to offer." at bounding box center [253, 363] width 375 height 40
click at [201, 383] on p "When you need funding, review available invoices and choose a discount to offer." at bounding box center [253, 363] width 375 height 40
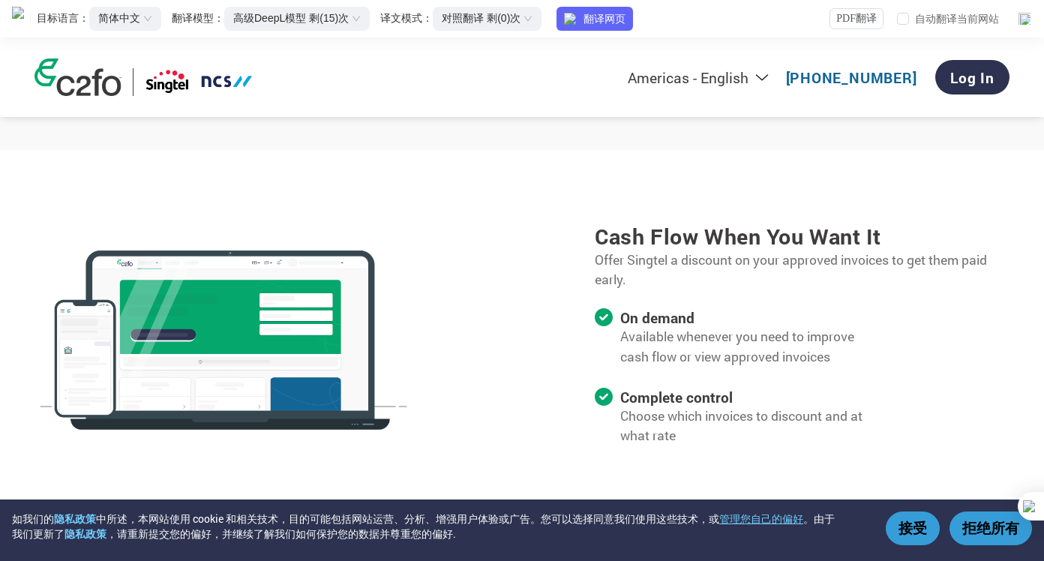
scroll to position [1424, 0]
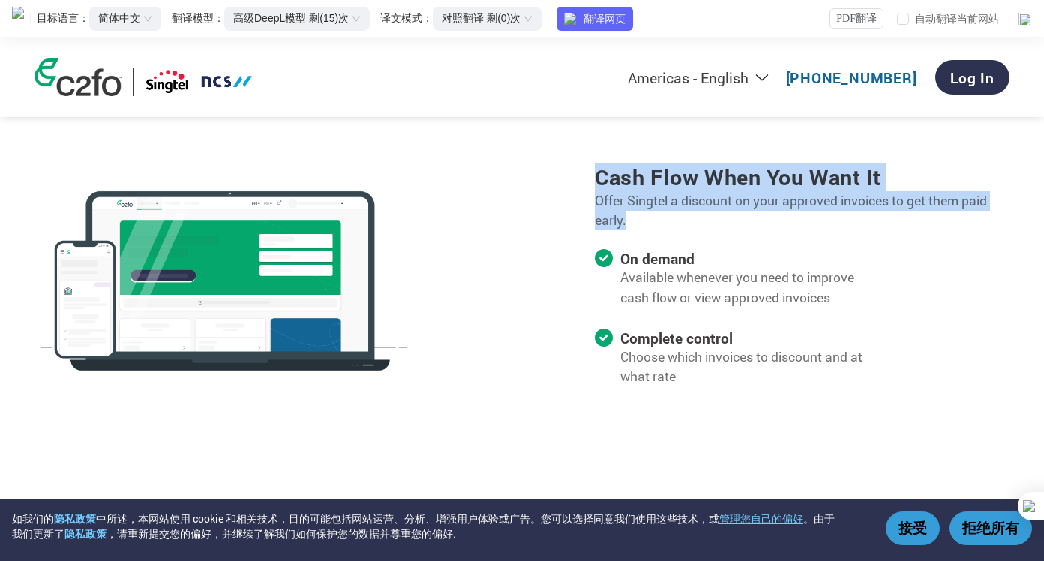
drag, startPoint x: 586, startPoint y: 186, endPoint x: 656, endPoint y: 223, distance: 78.8
click at [655, 223] on div "Cash flow when you want it Offer Singtel a discount on your approved invoices t…" at bounding box center [783, 283] width 449 height 241
copy div "Cash flow when you want it Offer Singtel a discount on your approved invoices t…"
click at [935, 231] on p "Offer Singtel a discount on your approved invoices to get them paid early." at bounding box center [800, 211] width 413 height 40
click at [941, 208] on p "Offer Singtel a discount on your approved invoices to get them paid early." at bounding box center [800, 211] width 413 height 40
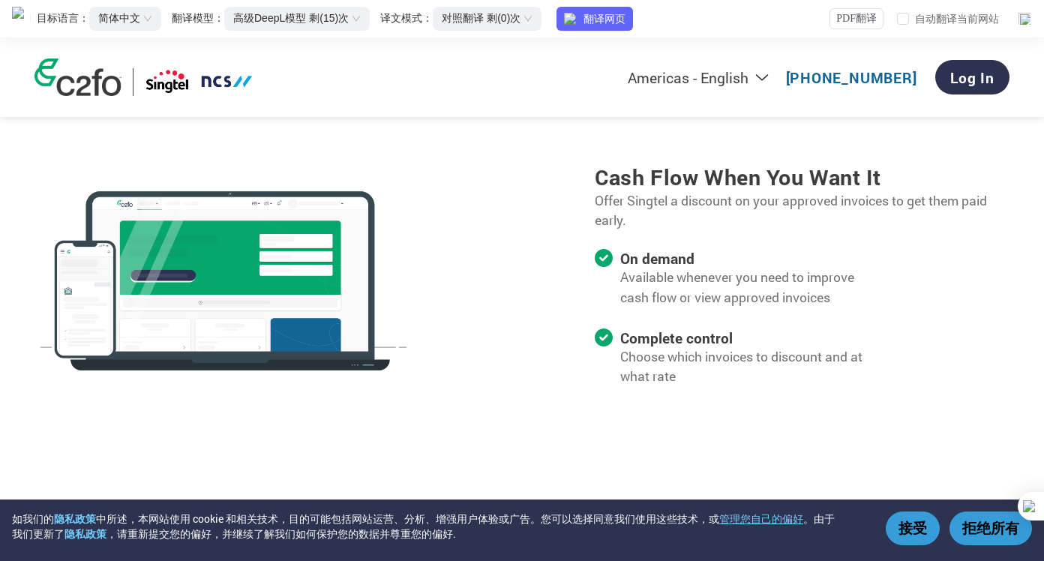
click at [924, 251] on div "Cash flow when you want it Offer Singtel a discount on your approved invoices t…" at bounding box center [800, 283] width 413 height 241
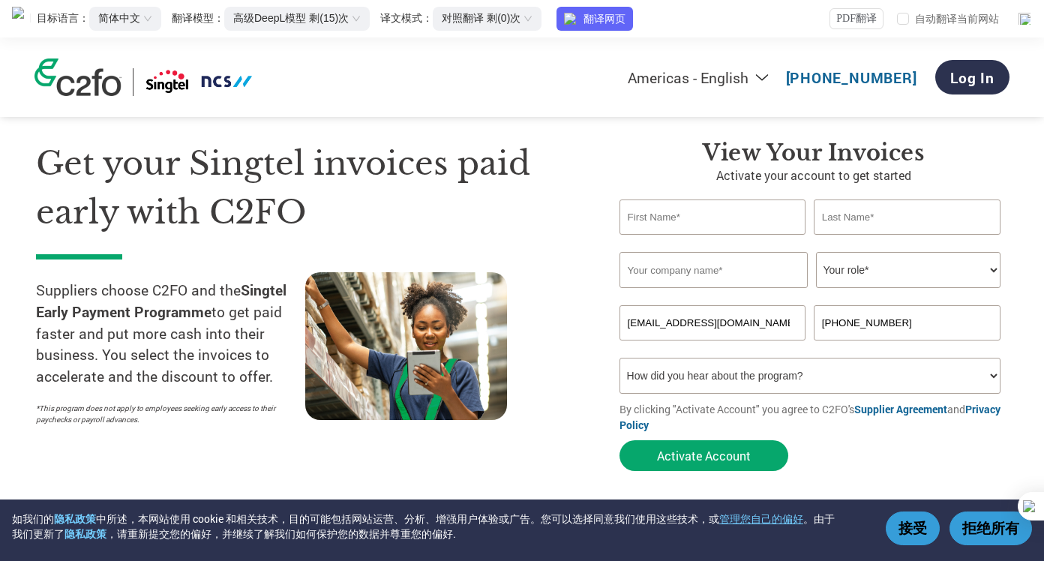
scroll to position [0, 0]
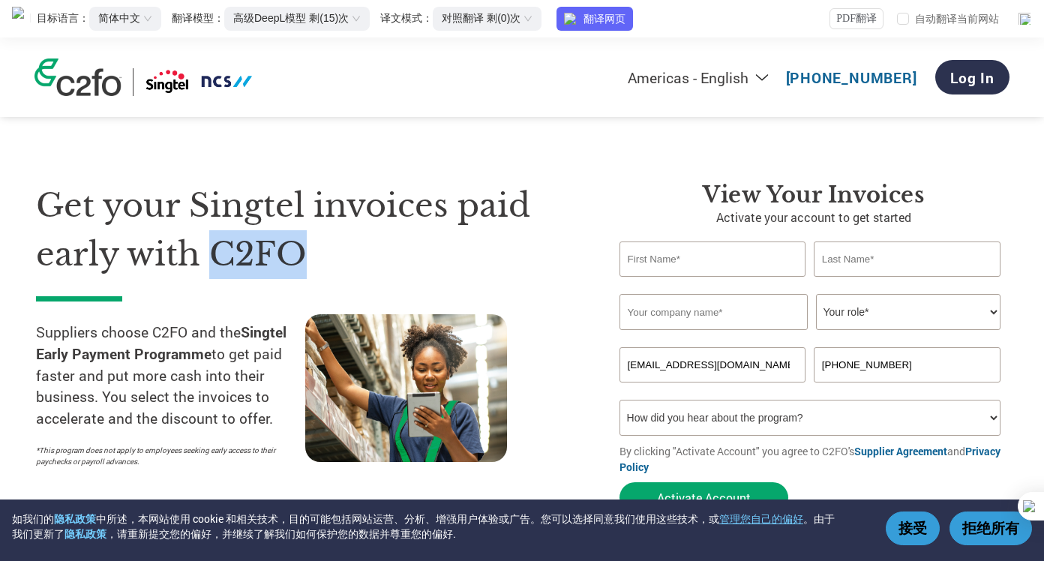
drag, startPoint x: 303, startPoint y: 244, endPoint x: 216, endPoint y: 250, distance: 87.1
click at [216, 250] on h1 "Get your Singtel invoices paid early with C2FO" at bounding box center [305, 229] width 538 height 97
copy h1 "C2FO"
